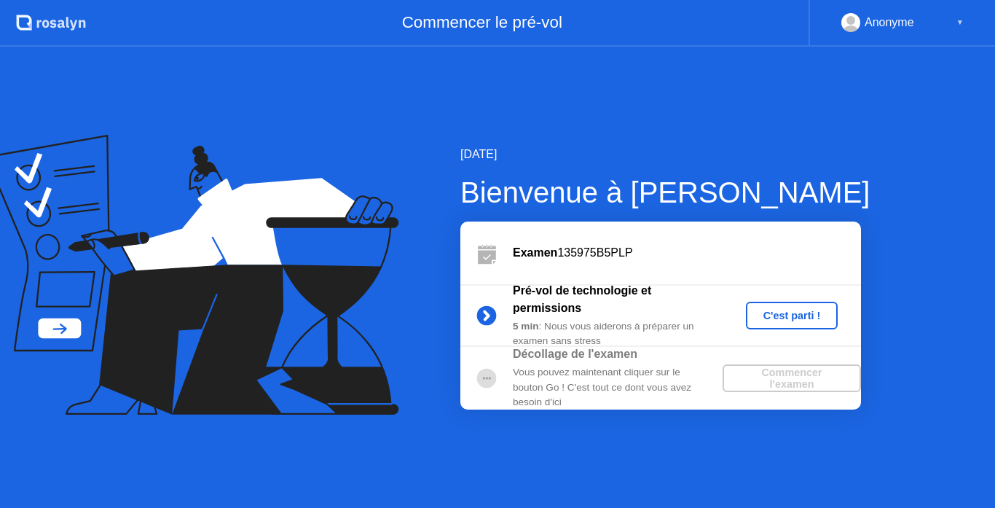
click at [795, 310] on div "C'est parti !" at bounding box center [792, 316] width 81 height 12
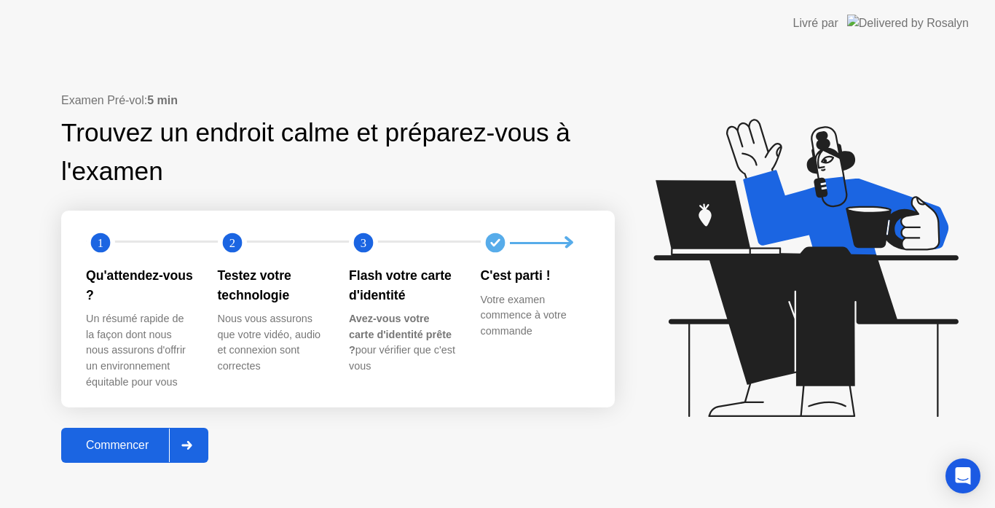
click at [133, 446] on div "Commencer" at bounding box center [117, 444] width 103 height 13
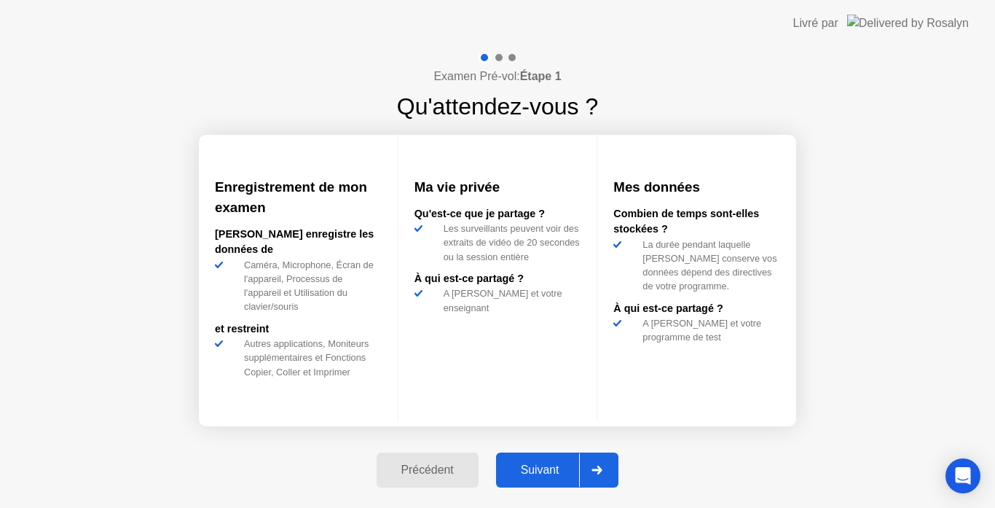
click at [553, 468] on div "Suivant" at bounding box center [539, 469] width 79 height 13
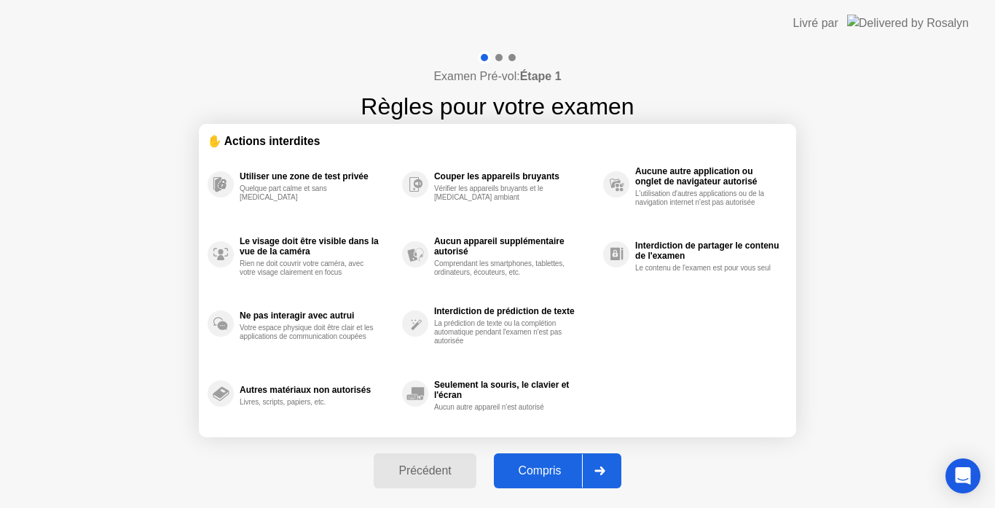
click at [553, 468] on div "Compris" at bounding box center [540, 470] width 84 height 13
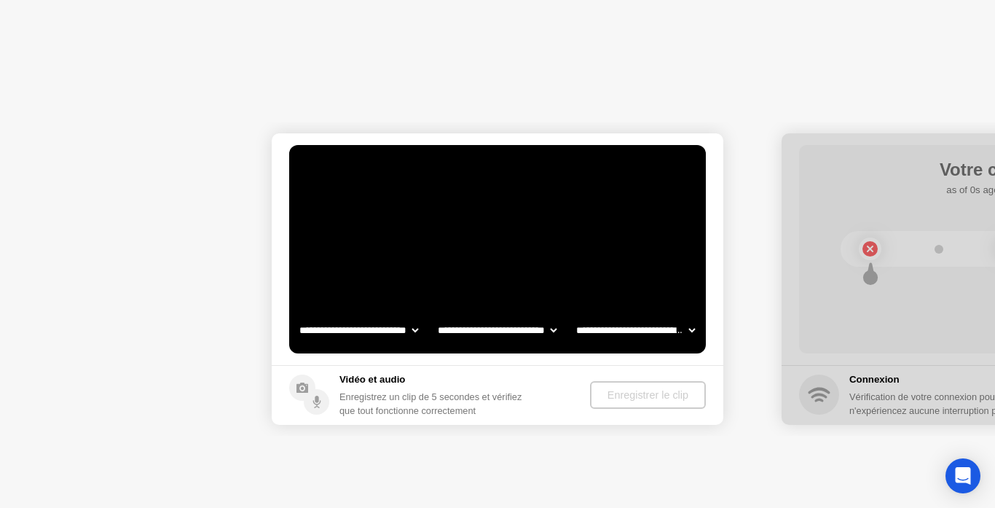
select select "**********"
select select "*******"
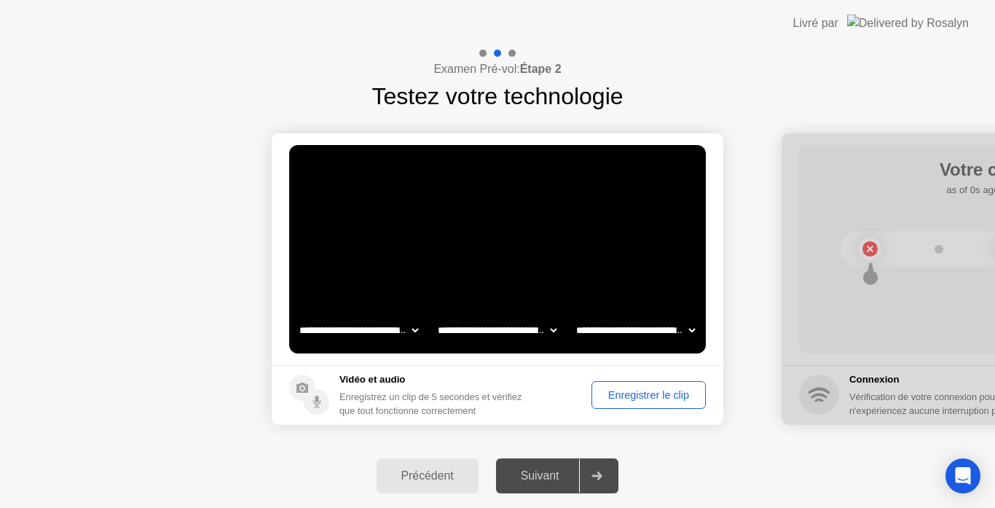
click at [640, 390] on div "Enregistrer le clip" at bounding box center [648, 395] width 104 height 12
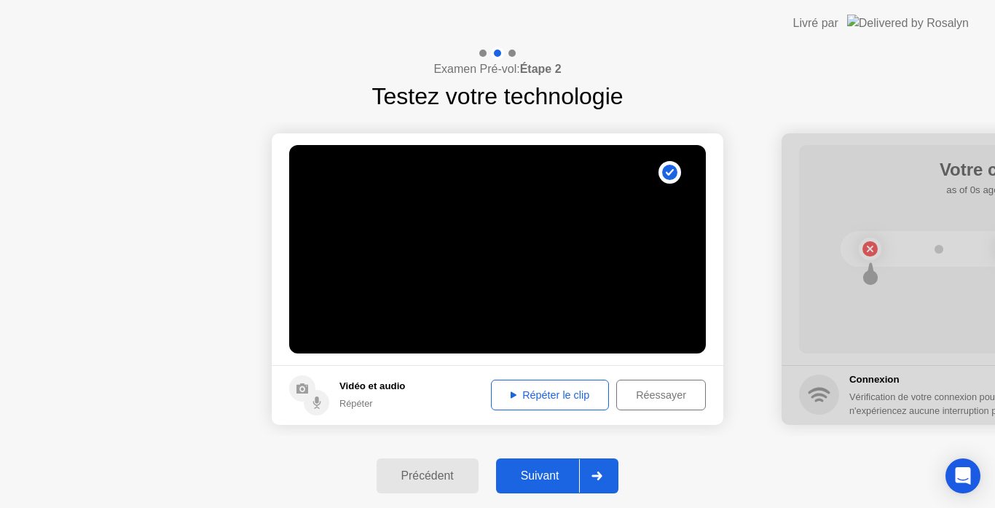
click at [548, 398] on div "Répéter le clip" at bounding box center [550, 395] width 108 height 12
click at [540, 475] on div "Suivant" at bounding box center [539, 475] width 79 height 13
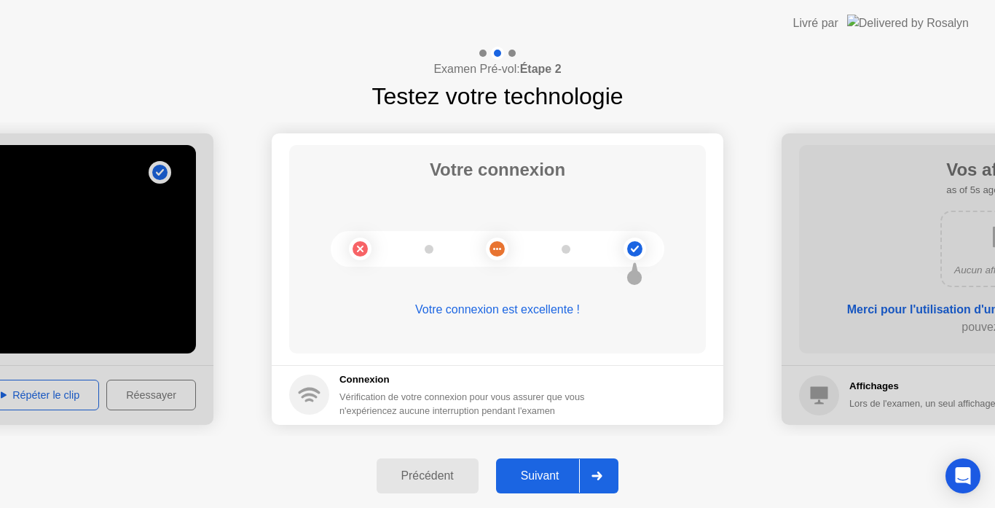
click at [547, 476] on div "Suivant" at bounding box center [539, 475] width 79 height 13
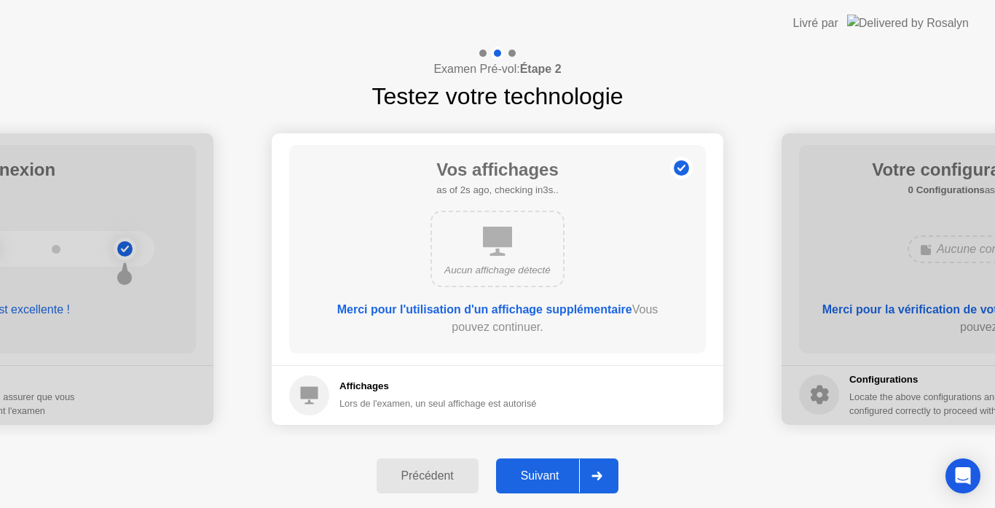
click at [547, 476] on div "Suivant" at bounding box center [539, 475] width 79 height 13
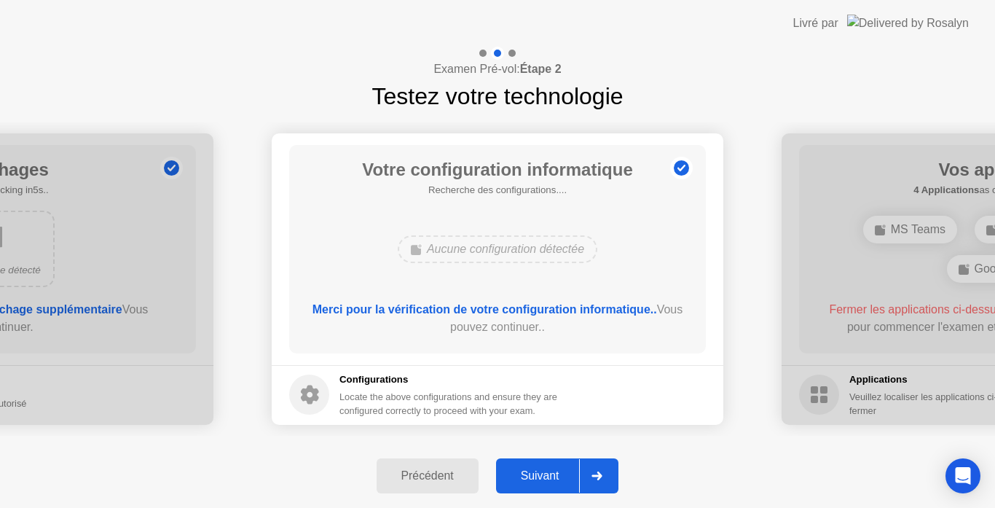
click at [529, 477] on div "Suivant" at bounding box center [539, 475] width 79 height 13
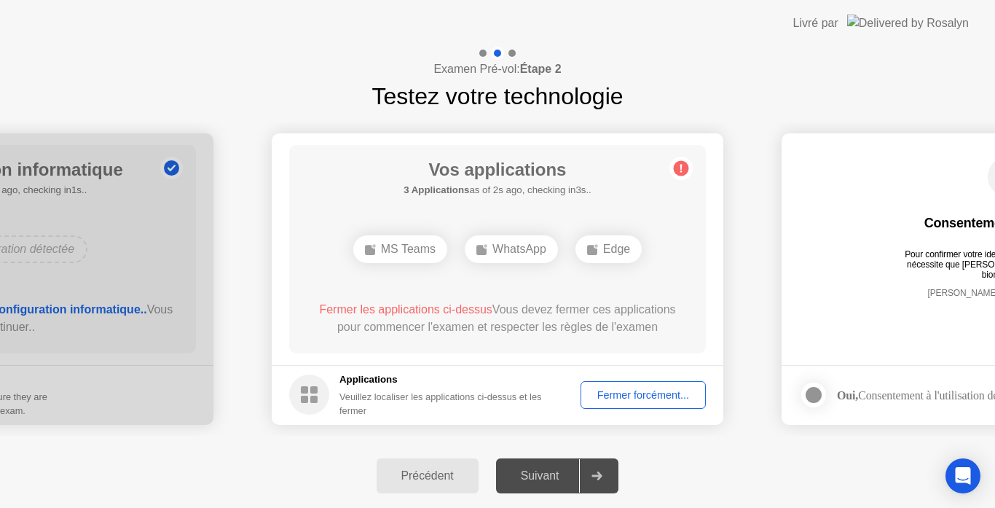
click at [651, 389] on div "Fermer forcément..." at bounding box center [643, 395] width 115 height 12
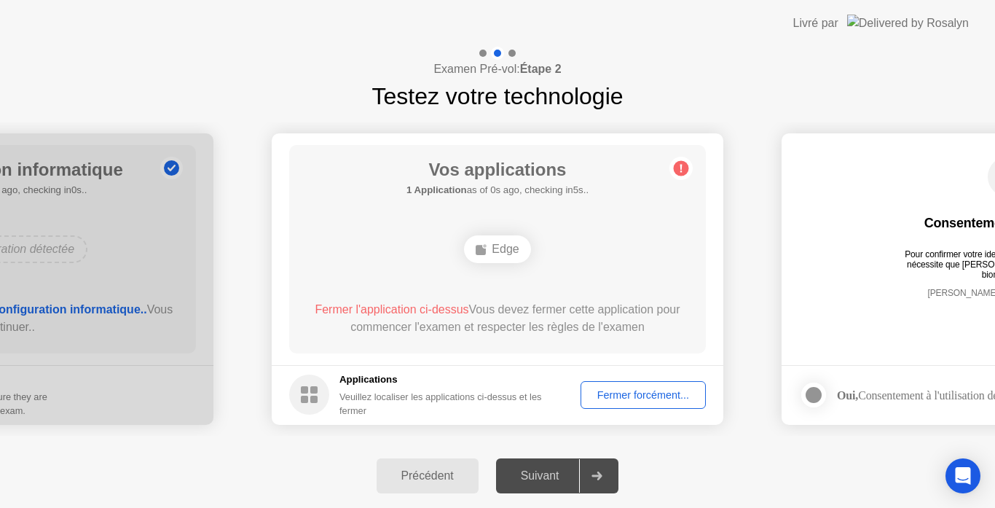
click at [653, 395] on div "Fermer forcément..." at bounding box center [643, 395] width 115 height 12
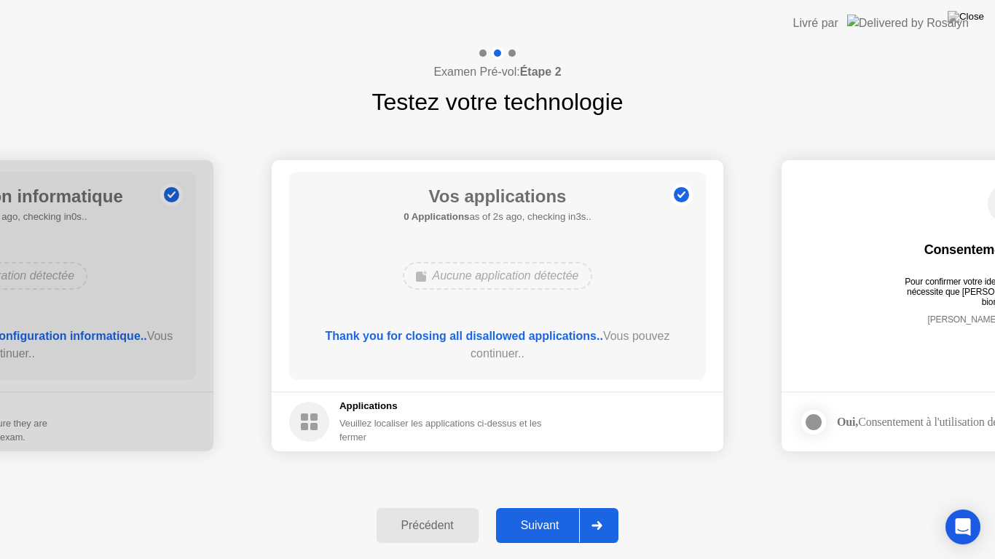
click at [554, 507] on div "Suivant" at bounding box center [539, 525] width 79 height 13
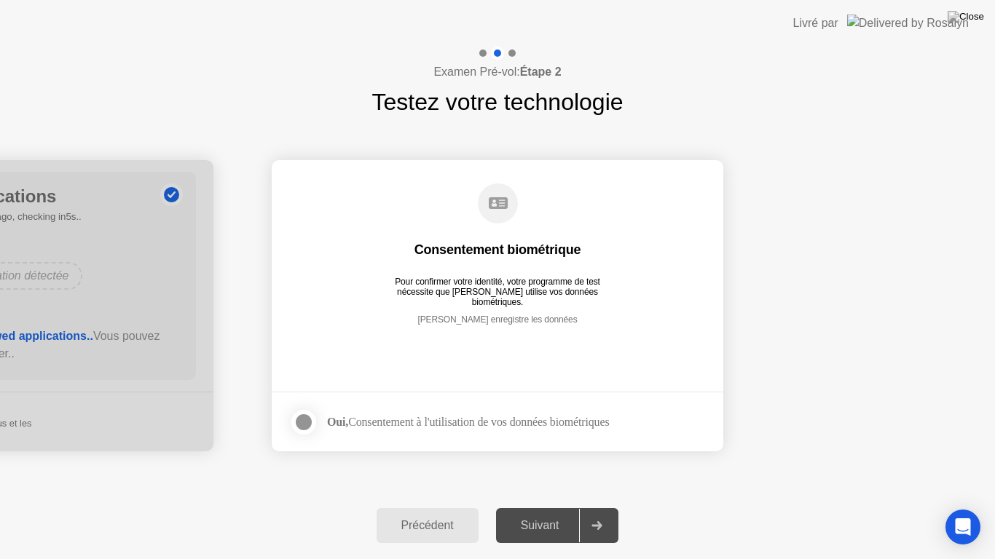
click at [305, 424] on div at bounding box center [303, 422] width 17 height 17
click at [552, 507] on div "Suivant" at bounding box center [539, 525] width 79 height 13
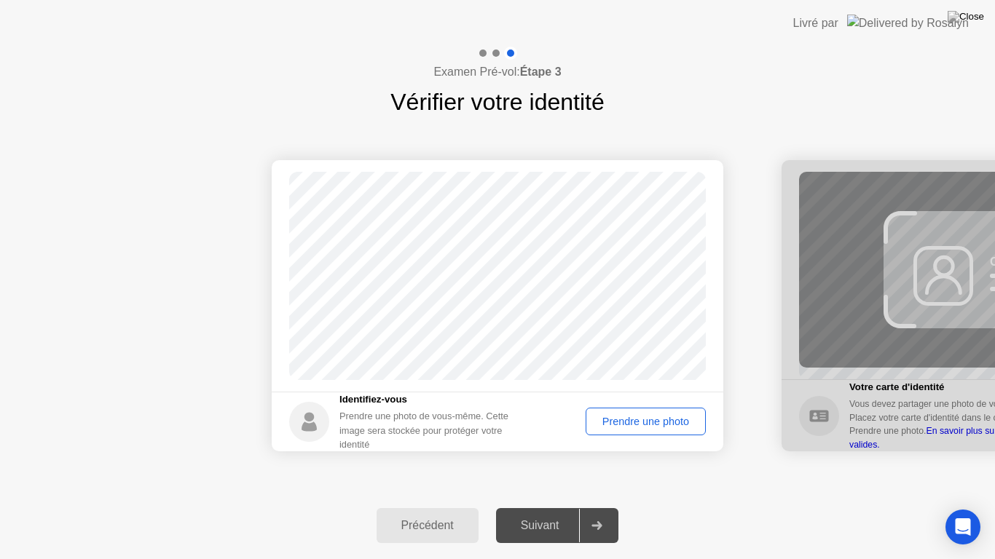
click at [642, 425] on div "Prendre une photo" at bounding box center [646, 422] width 110 height 12
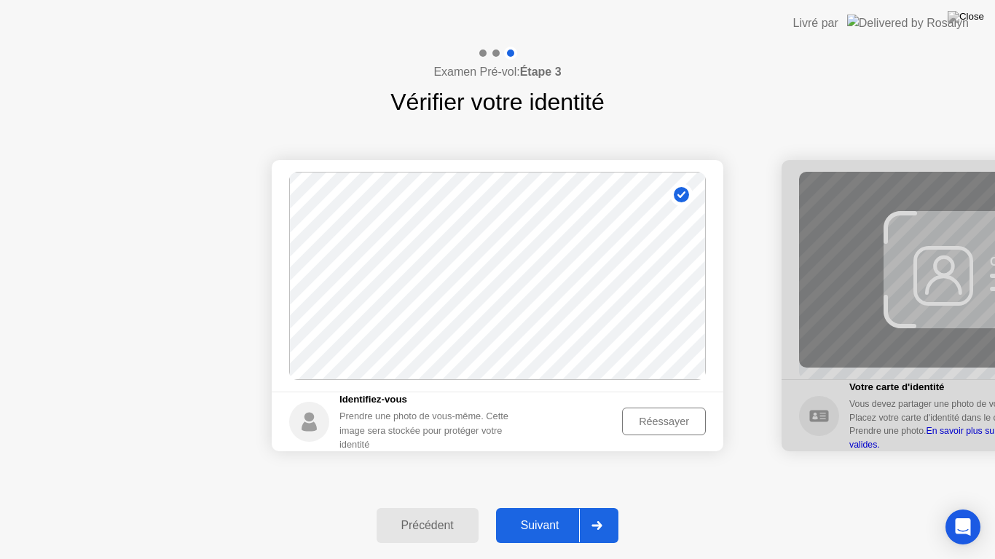
click at [543, 507] on div "Suivant" at bounding box center [539, 525] width 79 height 13
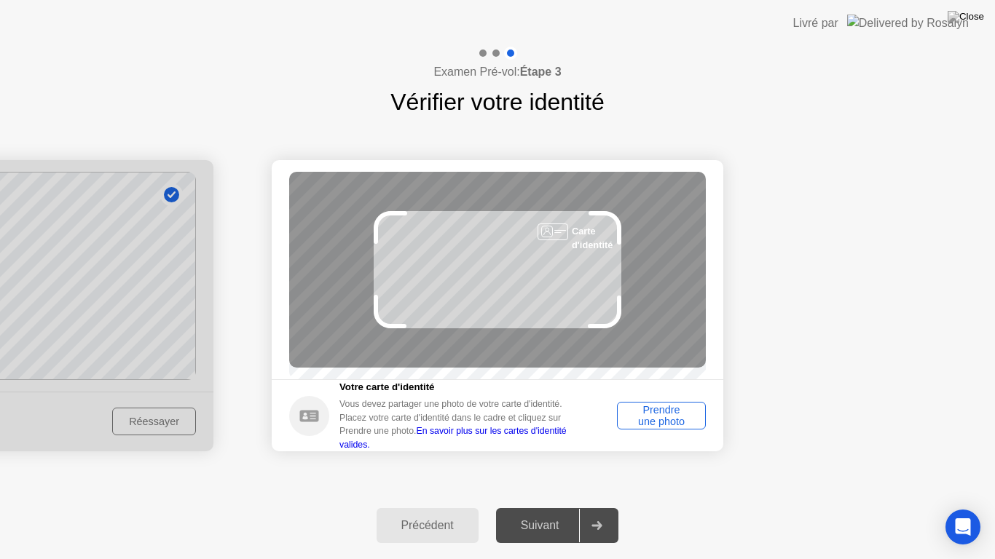
click at [679, 427] on div "Prendre une photo" at bounding box center [661, 415] width 79 height 23
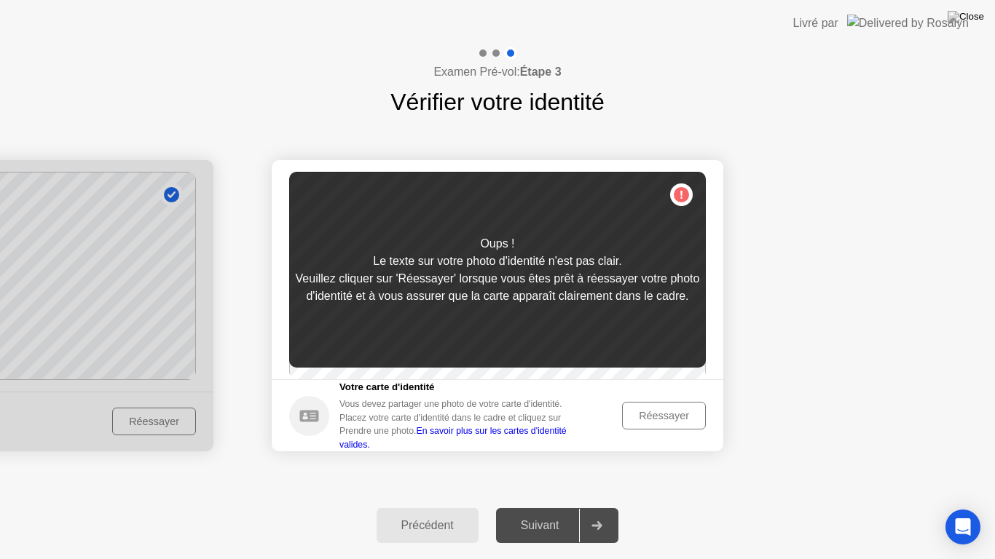
click at [664, 422] on div "Réessayer" at bounding box center [664, 416] width 74 height 12
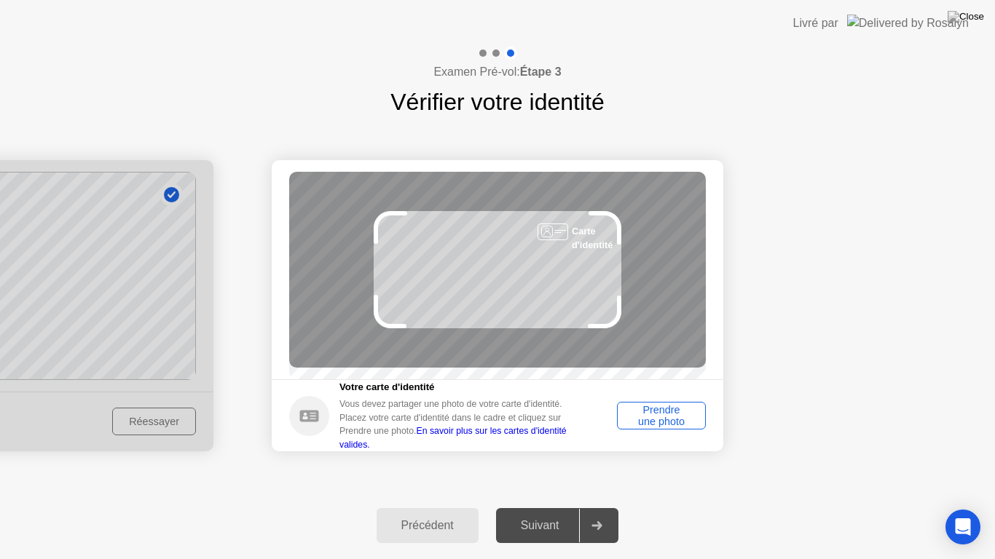
click at [539, 444] on link "En savoir plus sur les cartes d'identité valides." at bounding box center [452, 437] width 227 height 23
click at [732, 141] on div "Succès Photo correcte Identifiez-vous Prendre une photo de vous-même. Cette ima…" at bounding box center [497, 305] width 995 height 373
click at [696, 425] on div "Prendre une photo" at bounding box center [661, 415] width 79 height 23
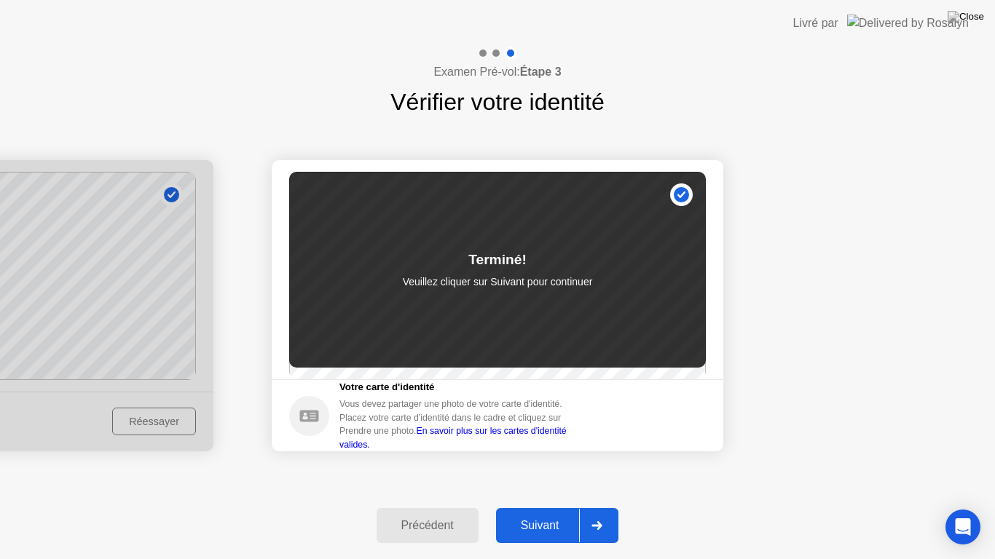
click at [541, 507] on div "Suivant" at bounding box center [539, 525] width 79 height 13
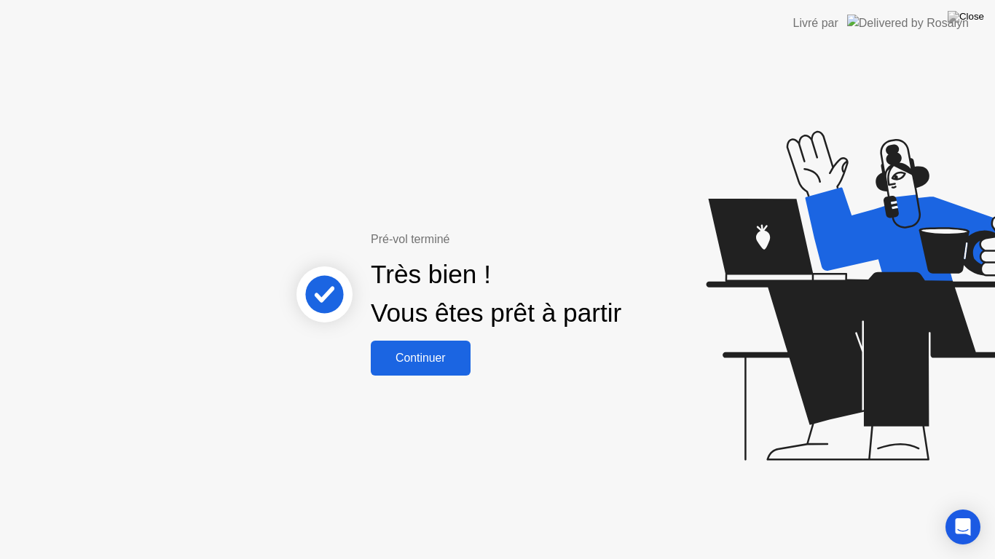
click at [433, 368] on button "Continuer" at bounding box center [421, 358] width 100 height 35
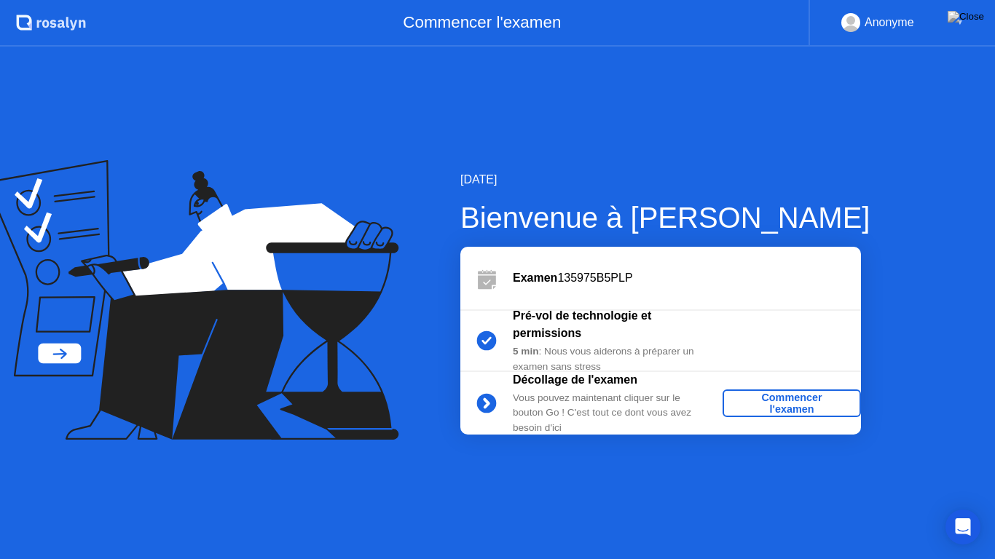
click at [800, 403] on div "Commencer l'examen" at bounding box center [791, 403] width 127 height 23
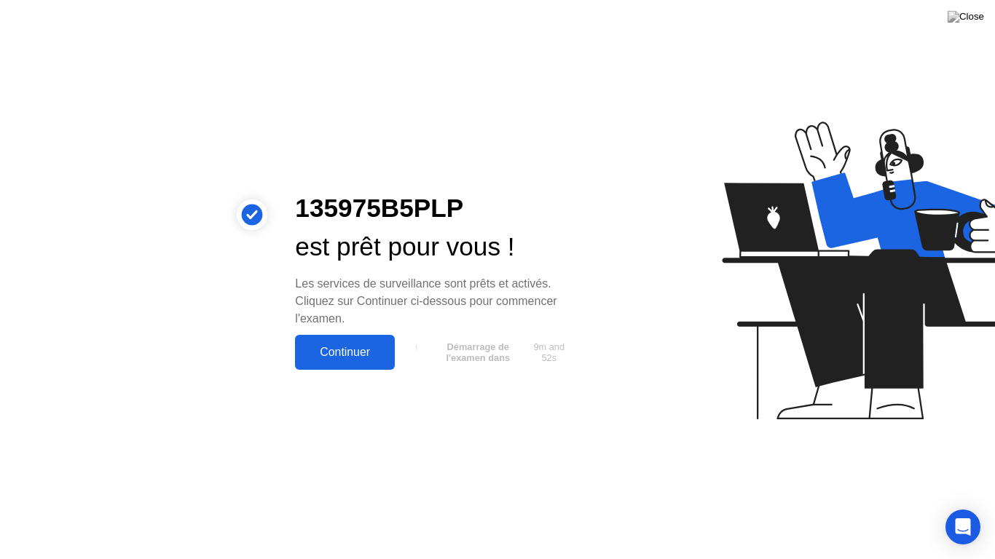
click at [369, 357] on div "Continuer" at bounding box center [344, 352] width 91 height 13
